Goal: Task Accomplishment & Management: Complete application form

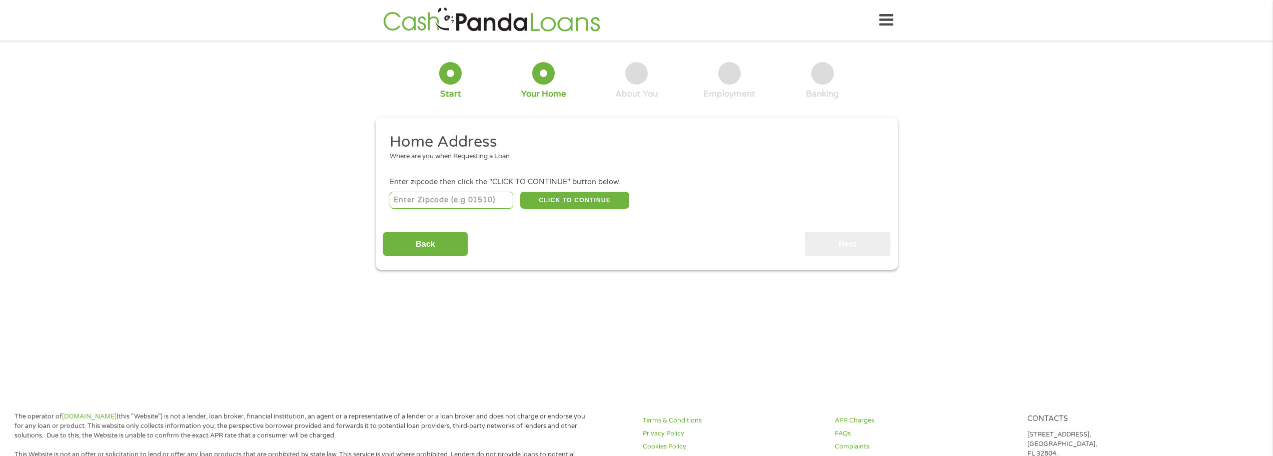
click at [447, 196] on input "number" at bounding box center [452, 200] width 124 height 17
type input "49316"
click at [577, 195] on button "CLICK TO CONTINUE" at bounding box center [574, 200] width 109 height 17
type input "49316"
type input "Caledonia"
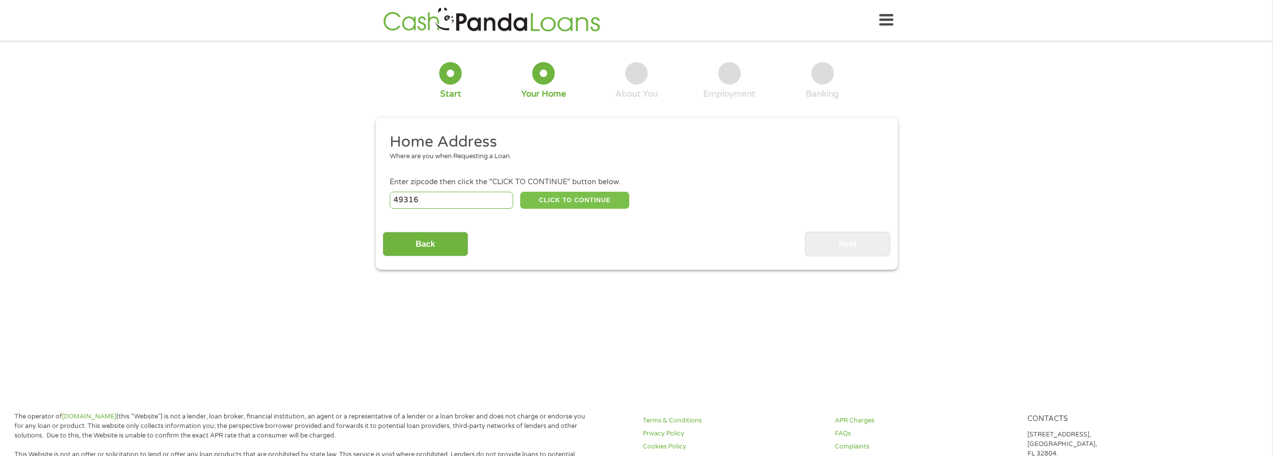
select select "[US_STATE]"
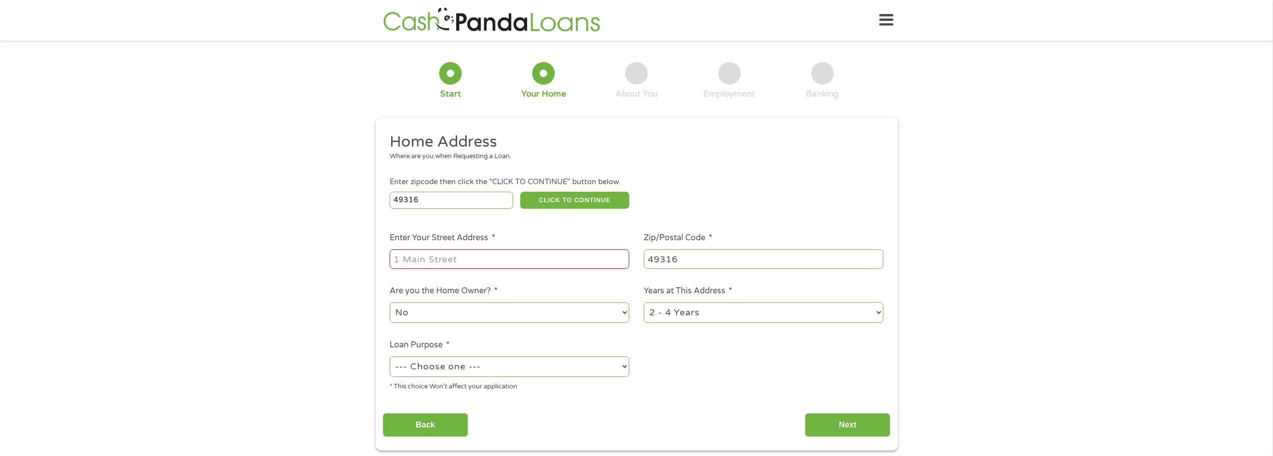
drag, startPoint x: 518, startPoint y: 258, endPoint x: 581, endPoint y: 267, distance: 63.6
click at [517, 258] on input "Enter Your Street Address *" at bounding box center [510, 258] width 240 height 19
type input "[STREET_ADDRESS] [PERSON_NAME]"
click at [782, 310] on select "1 Year or less 1 - 2 Years 2 - 4 Years Over 4 Years" at bounding box center [764, 312] width 240 height 21
select select "60months"
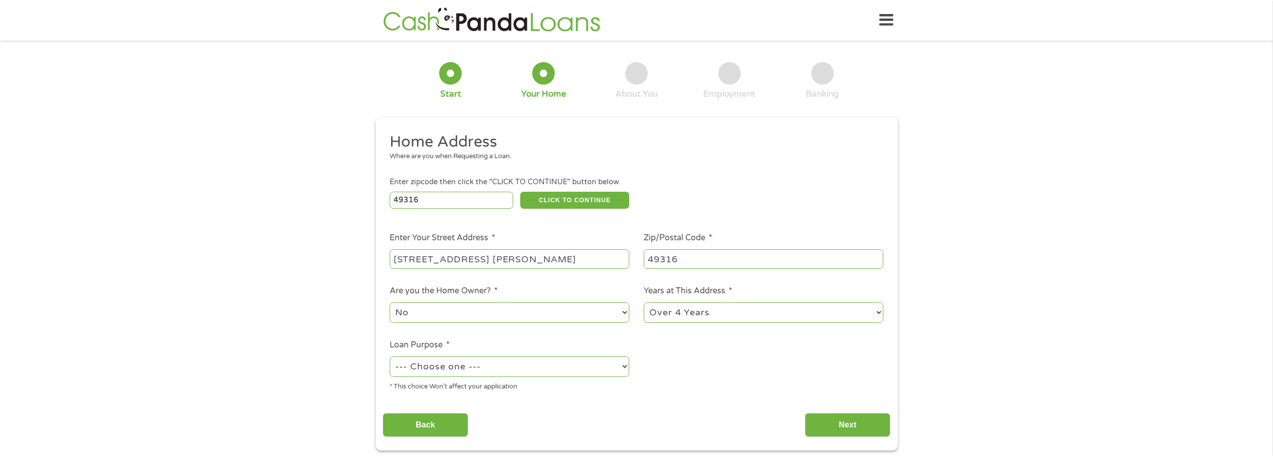
click at [644, 302] on select "1 Year or less 1 - 2 Years 2 - 4 Years Over 4 Years" at bounding box center [764, 312] width 240 height 21
drag, startPoint x: 467, startPoint y: 369, endPoint x: 483, endPoint y: 372, distance: 15.7
click at [467, 369] on select "--- Choose one --- Pay Bills Debt Consolidation Home Improvement Major Purchase…" at bounding box center [510, 366] width 240 height 21
select select "paybills"
click at [390, 356] on select "--- Choose one --- Pay Bills Debt Consolidation Home Improvement Major Purchase…" at bounding box center [510, 366] width 240 height 21
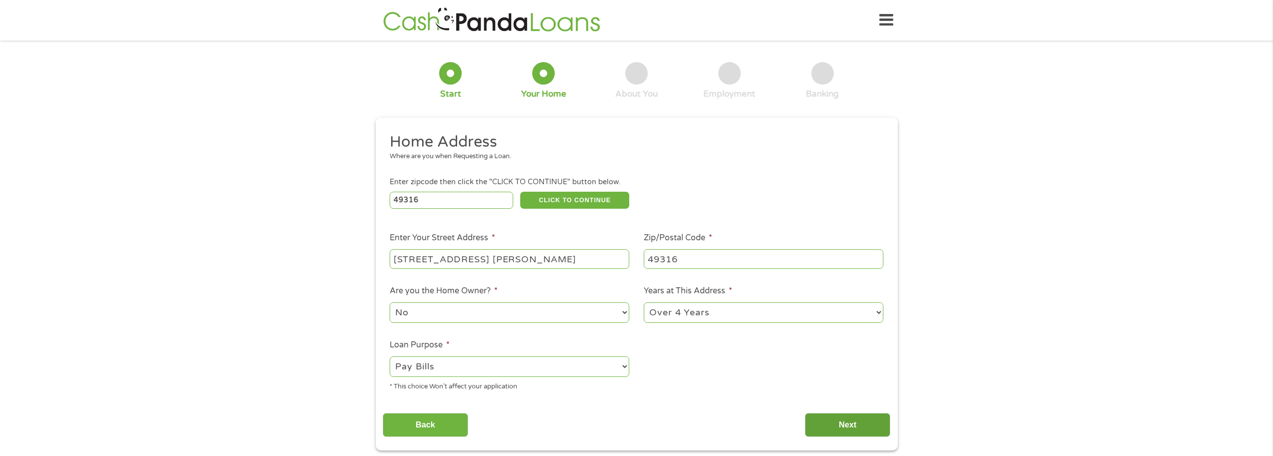
click at [839, 423] on input "Next" at bounding box center [848, 425] width 86 height 25
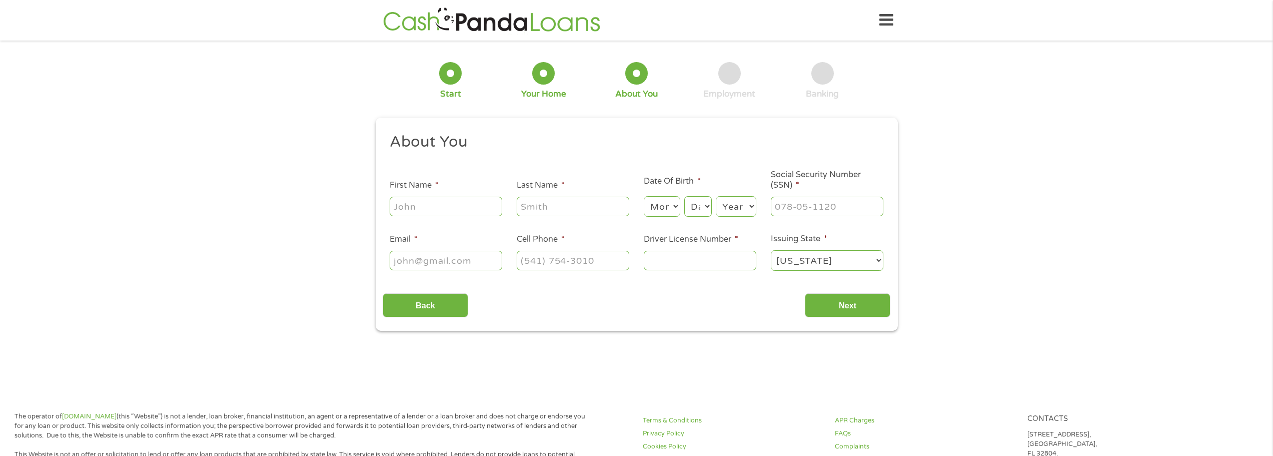
click at [426, 208] on input "First Name *" at bounding box center [446, 206] width 113 height 19
type input "[PERSON_NAME]"
select select "8"
select select "7"
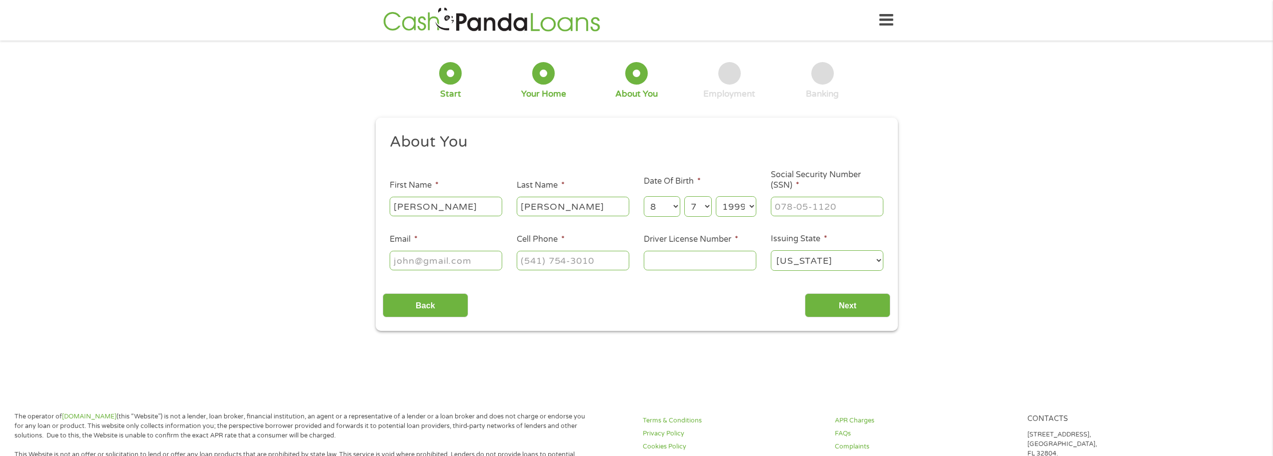
select select "1979"
type input "373-86-8666"
type input "[EMAIL_ADDRESS][DOMAIN_NAME]"
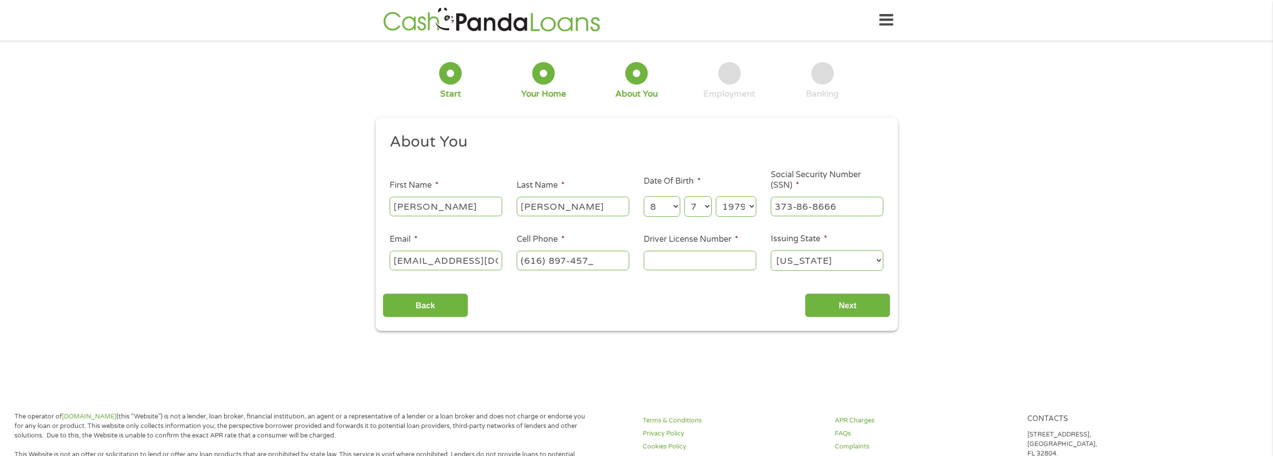
type input "[PHONE_NUMBER]"
type input "p535599497618"
click at [824, 307] on input "Next" at bounding box center [848, 305] width 86 height 25
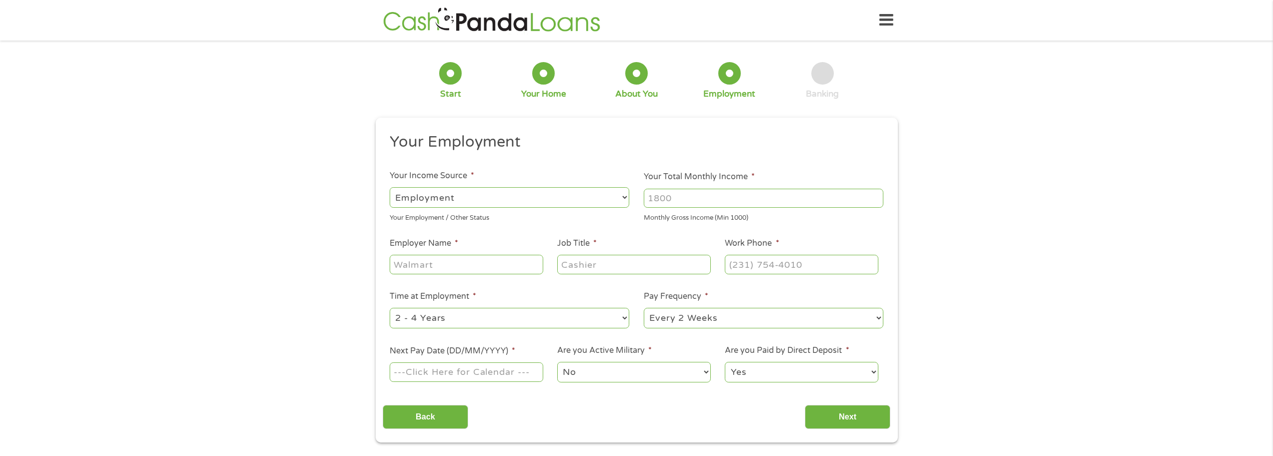
scroll to position [4, 4]
click at [697, 200] on input "Your Total Monthly Income *" at bounding box center [764, 198] width 240 height 19
type input "3250"
click at [431, 265] on input "Employer Name *" at bounding box center [466, 264] width 153 height 19
type input "quality air"
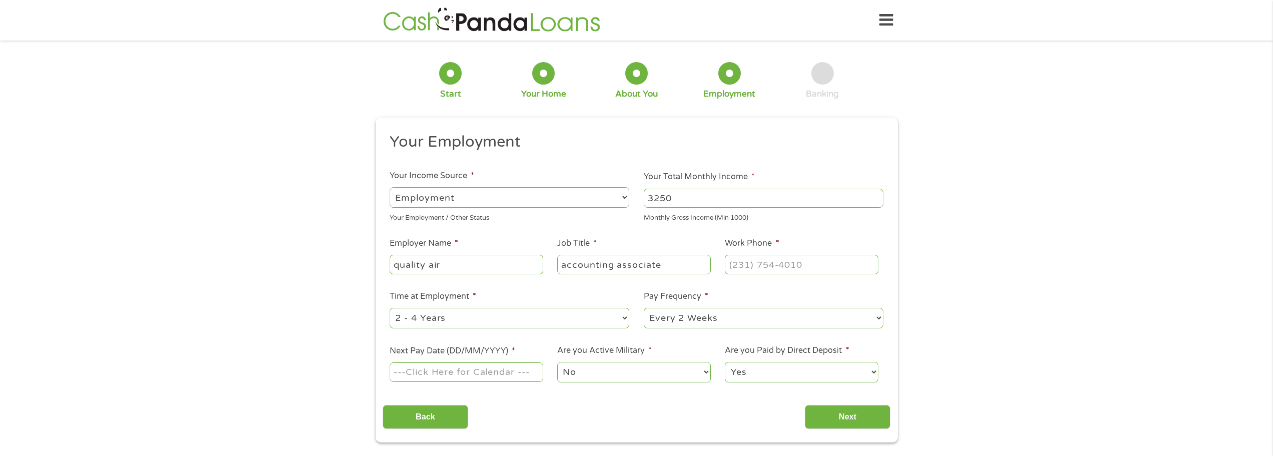
type input "accounting associate"
type input "[PHONE_NUMBER]"
select select "60months"
type input "[DATE]"
click at [645, 372] on select "No Yes" at bounding box center [633, 372] width 153 height 21
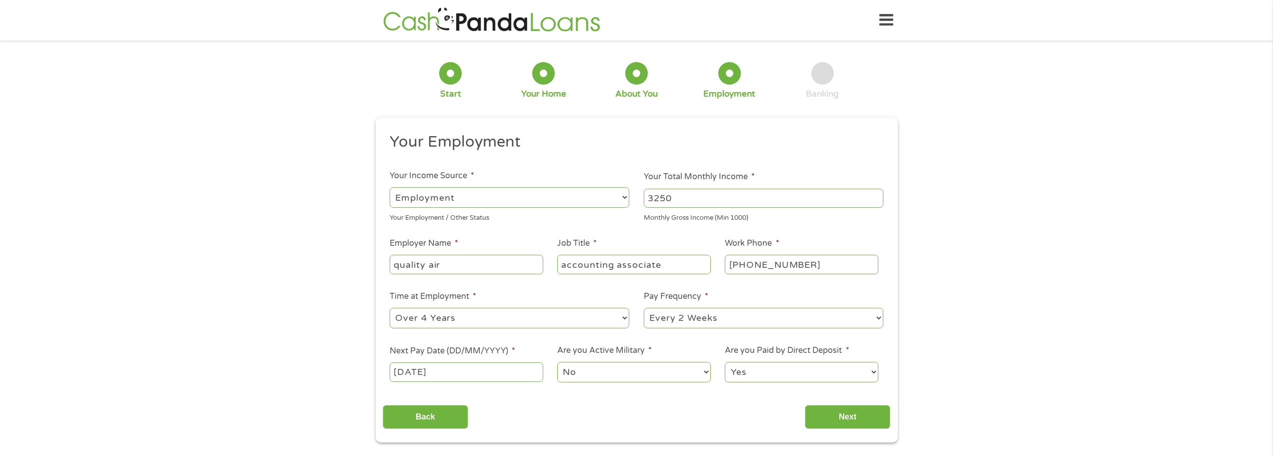
click at [557, 362] on select "No Yes" at bounding box center [633, 372] width 153 height 21
drag, startPoint x: 841, startPoint y: 415, endPoint x: 831, endPoint y: 413, distance: 10.2
click at [841, 416] on input "Next" at bounding box center [848, 417] width 86 height 25
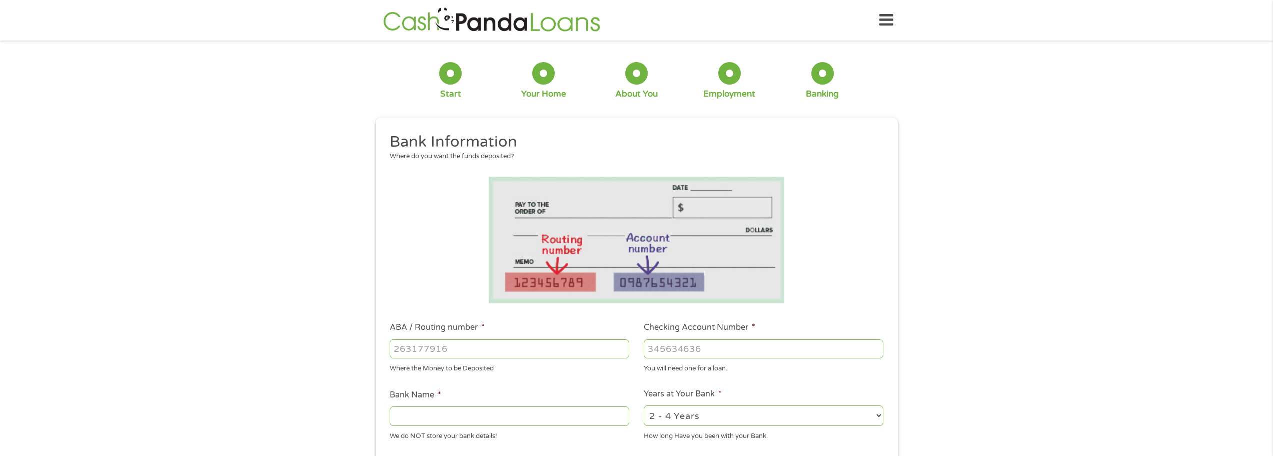
click at [538, 348] on input "ABA / Routing number *" at bounding box center [510, 348] width 240 height 19
type input "072403473"
type input "HUNTINGTON NATIONAL BANK"
type input "072403473"
click at [728, 353] on input "Checking Account Number *" at bounding box center [764, 348] width 240 height 19
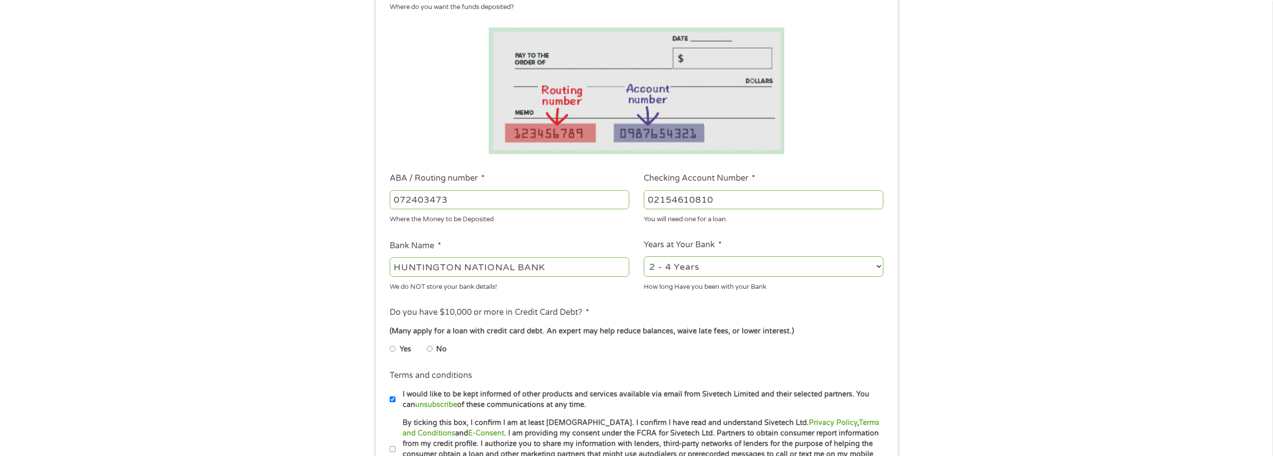
type input "02154610810"
click at [736, 263] on select "2 - 4 Years 6 - 12 Months 1 - 2 Years Over 4 Years" at bounding box center [764, 266] width 240 height 21
click at [746, 269] on select "2 - 4 Years 6 - 12 Months 1 - 2 Years Over 4 Years" at bounding box center [764, 265] width 240 height 21
select select "60months"
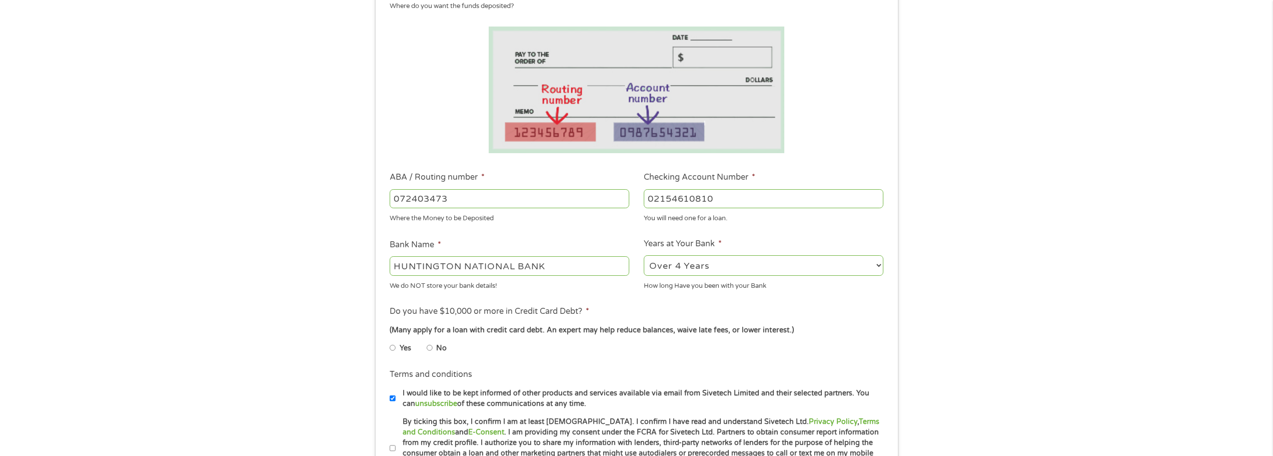
click at [644, 255] on select "2 - 4 Years 6 - 12 Months 1 - 2 Years Over 4 Years" at bounding box center [764, 265] width 240 height 21
click at [429, 347] on input "No" at bounding box center [430, 348] width 6 height 16
radio input "true"
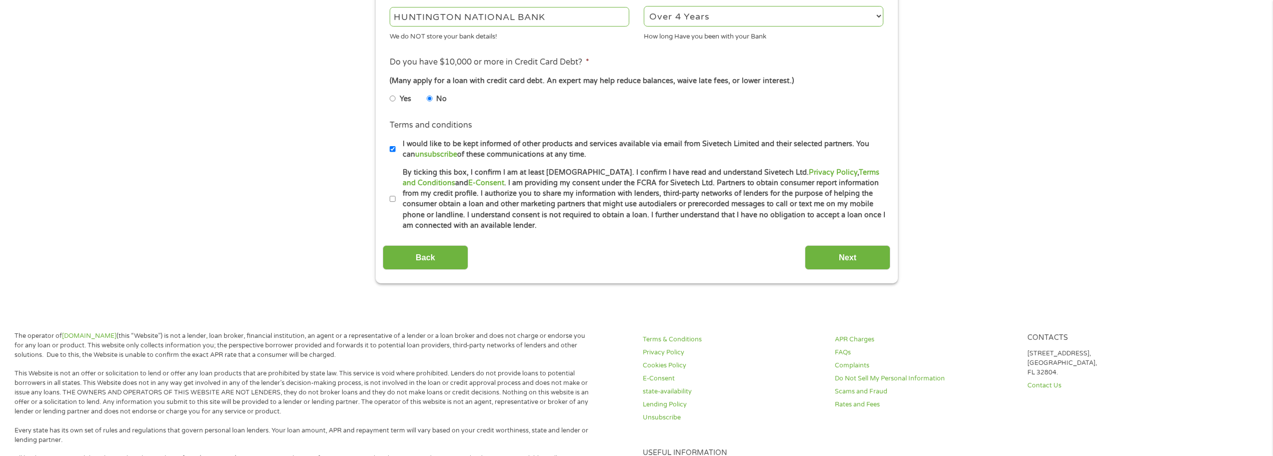
scroll to position [400, 0]
click at [395, 197] on input "By ticking this box, I confirm I am at least [DEMOGRAPHIC_DATA]. I confirm I ha…" at bounding box center [393, 199] width 6 height 16
checkbox input "true"
click at [818, 257] on input "Next" at bounding box center [848, 257] width 86 height 25
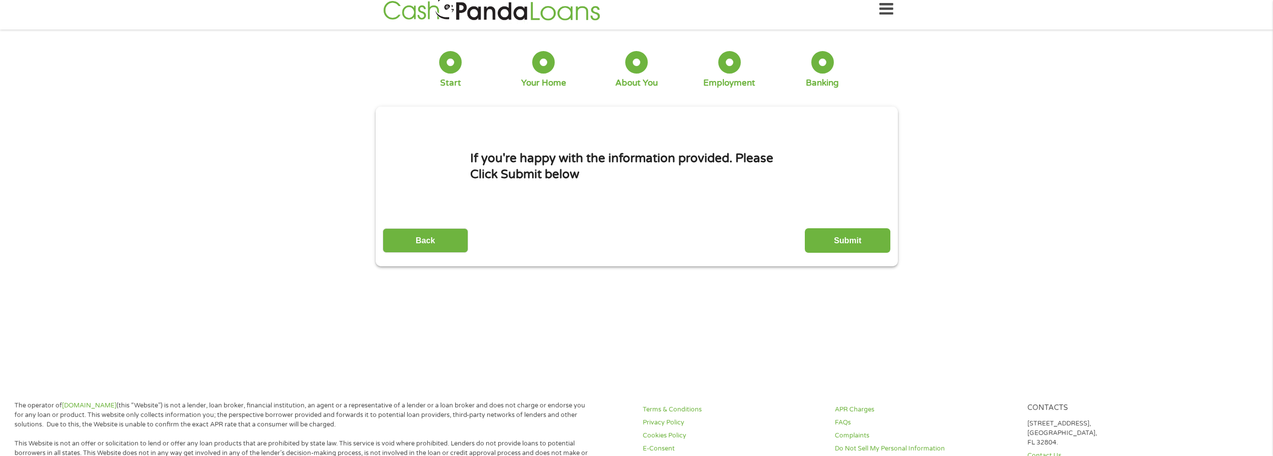
scroll to position [0, 0]
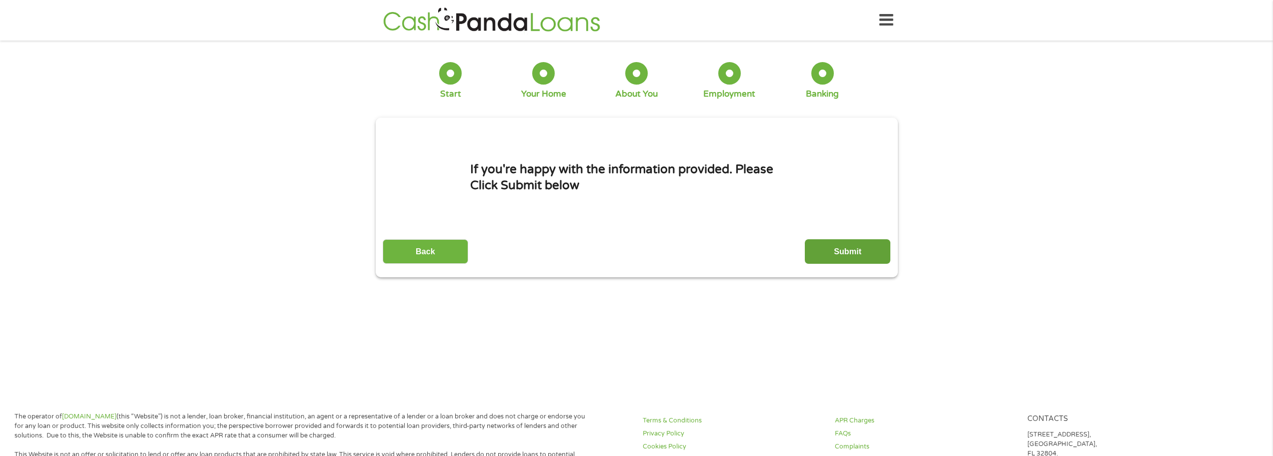
click at [842, 252] on input "Submit" at bounding box center [848, 251] width 86 height 25
